Goal: Check status: Check status

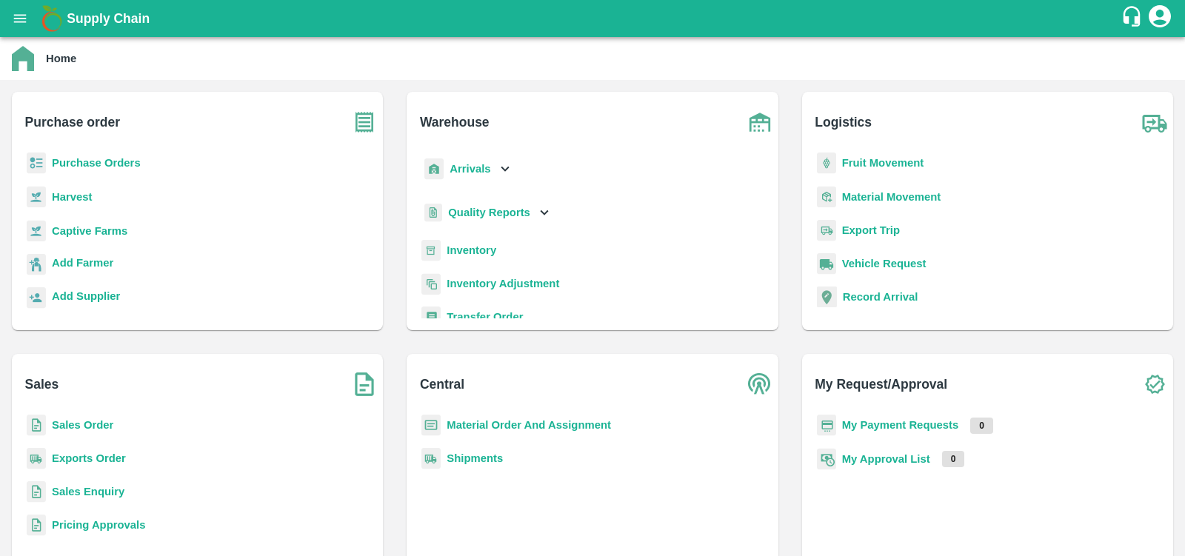
click at [104, 164] on b "Purchase Orders" at bounding box center [96, 163] width 89 height 12
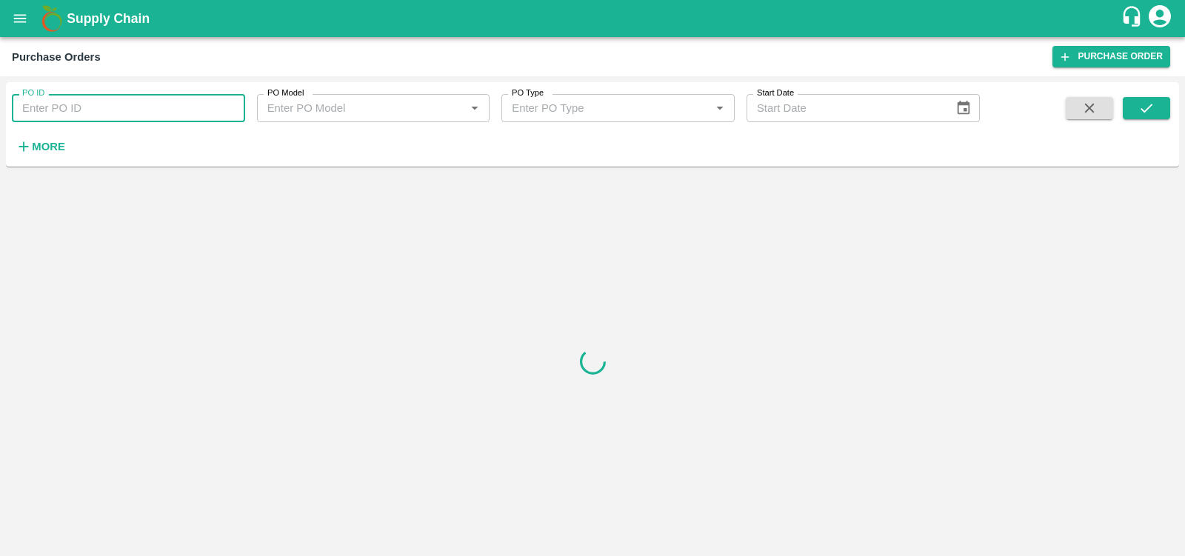
click at [76, 111] on input "PO ID" at bounding box center [128, 108] width 233 height 28
paste input "146979"
type input "146979"
click at [1157, 109] on button "submit" at bounding box center [1146, 108] width 47 height 22
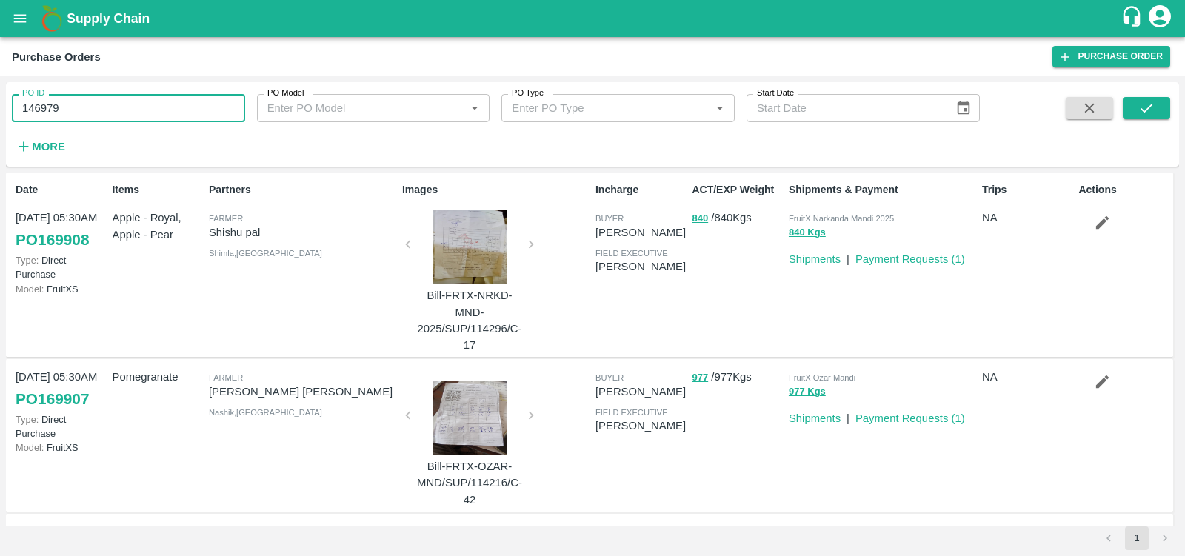
click at [89, 110] on input "146979" at bounding box center [128, 108] width 233 height 28
click at [1156, 104] on button "submit" at bounding box center [1146, 108] width 47 height 22
click at [25, 18] on icon "open drawer" at bounding box center [20, 18] width 13 height 8
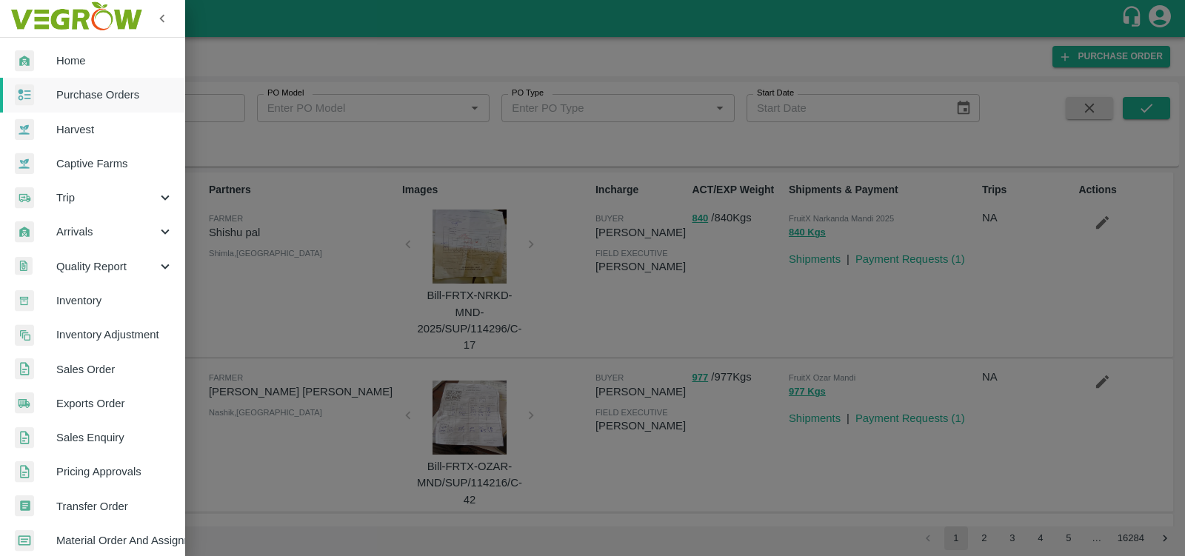
click at [98, 358] on link "Sales Order" at bounding box center [92, 369] width 185 height 34
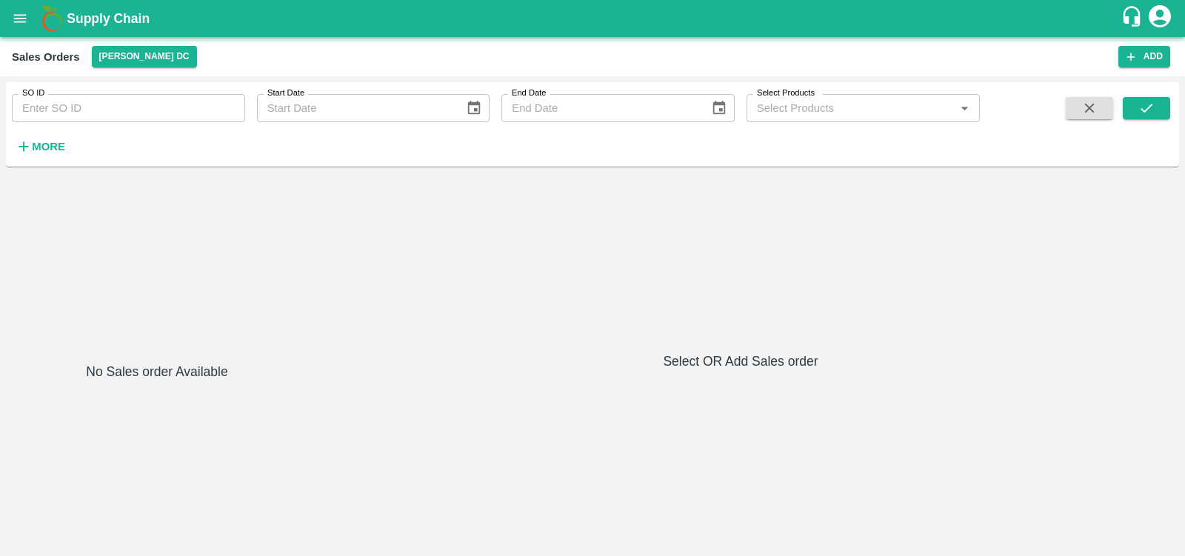
click at [110, 116] on input "SO ID" at bounding box center [128, 108] width 233 height 28
paste input "592536"
type input "592536"
click at [1160, 98] on button "submit" at bounding box center [1146, 108] width 47 height 22
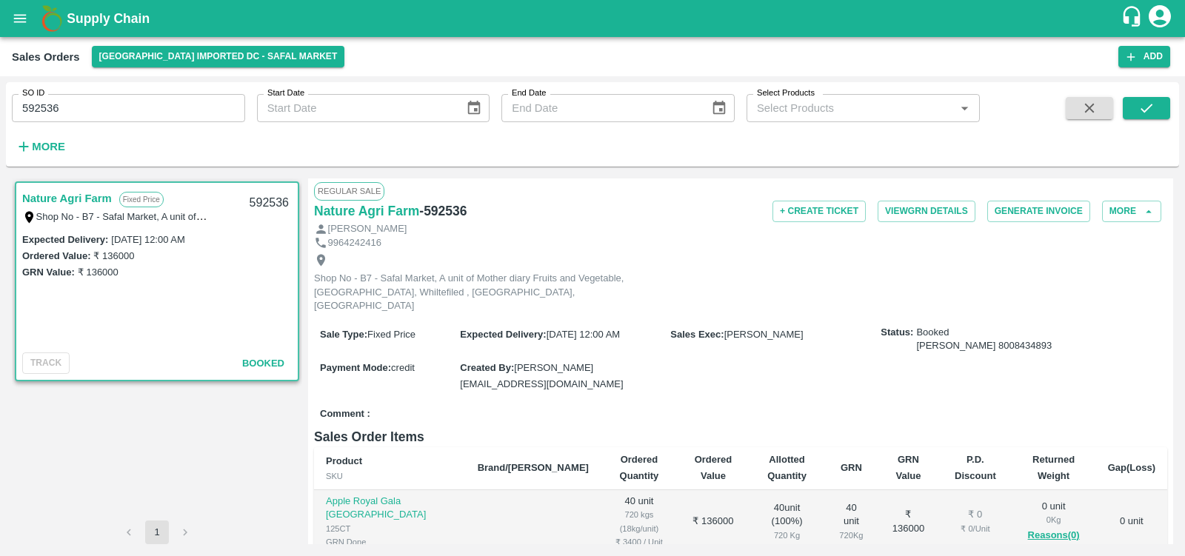
scroll to position [4, 0]
click at [1150, 210] on icon "button" at bounding box center [1148, 210] width 13 height 13
click at [1133, 201] on button "More" at bounding box center [1131, 209] width 59 height 21
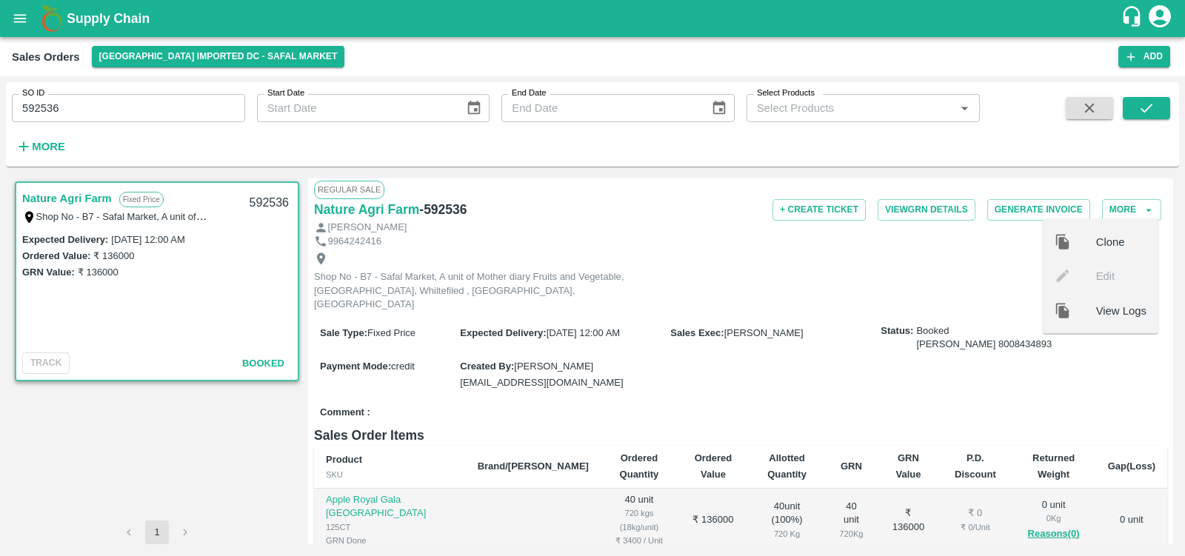
click at [1109, 308] on span "View Logs" at bounding box center [1121, 310] width 50 height 16
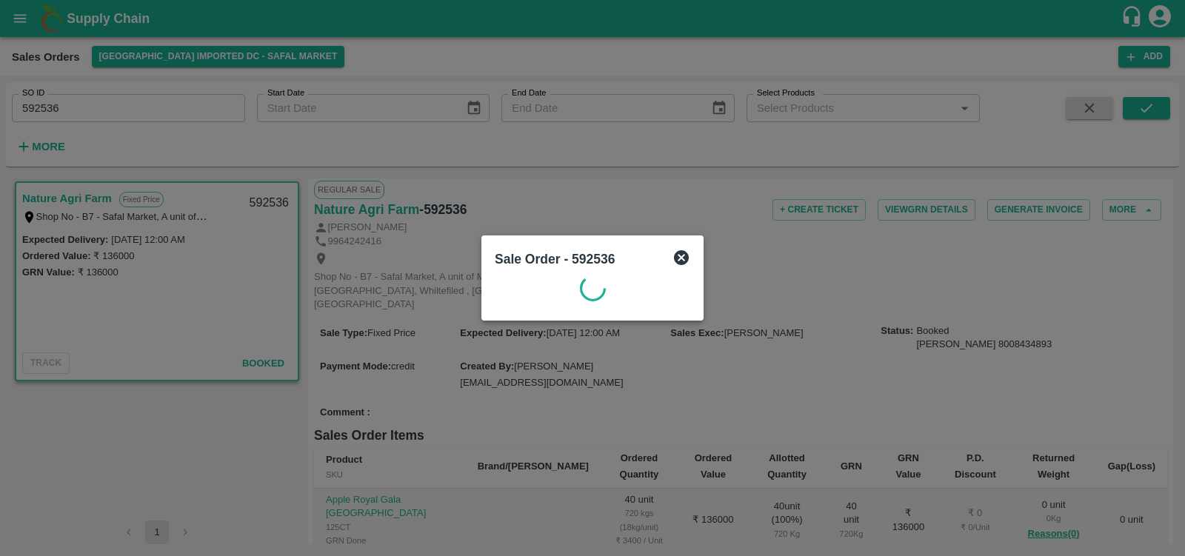
click at [683, 258] on icon at bounding box center [681, 257] width 15 height 15
